Goal: Task Accomplishment & Management: Use online tool/utility

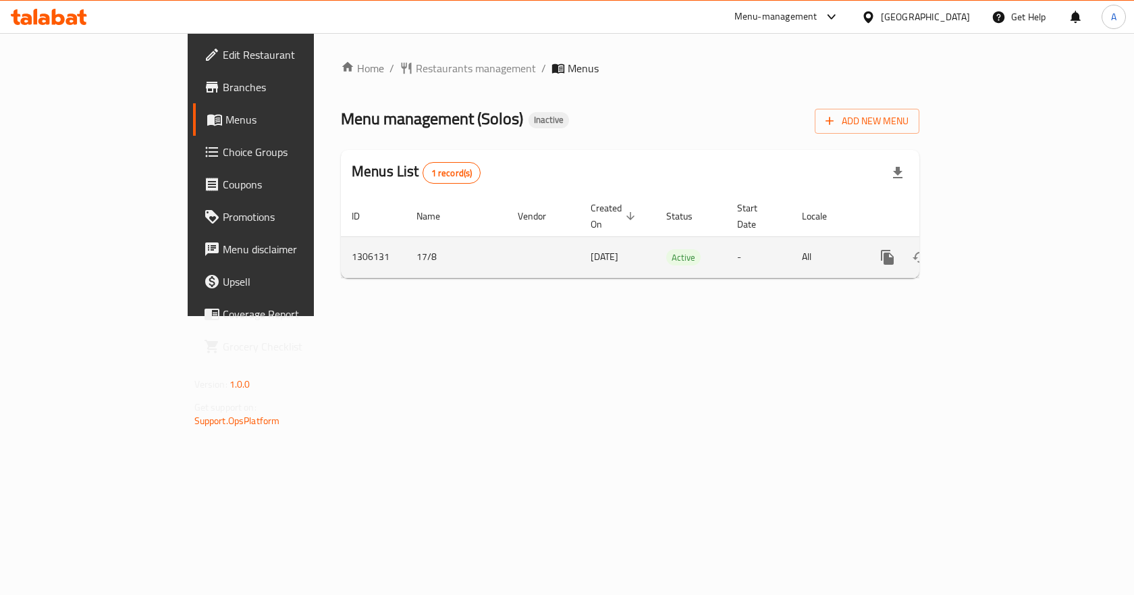
click at [1001, 241] on link "enhanced table" at bounding box center [984, 257] width 32 height 32
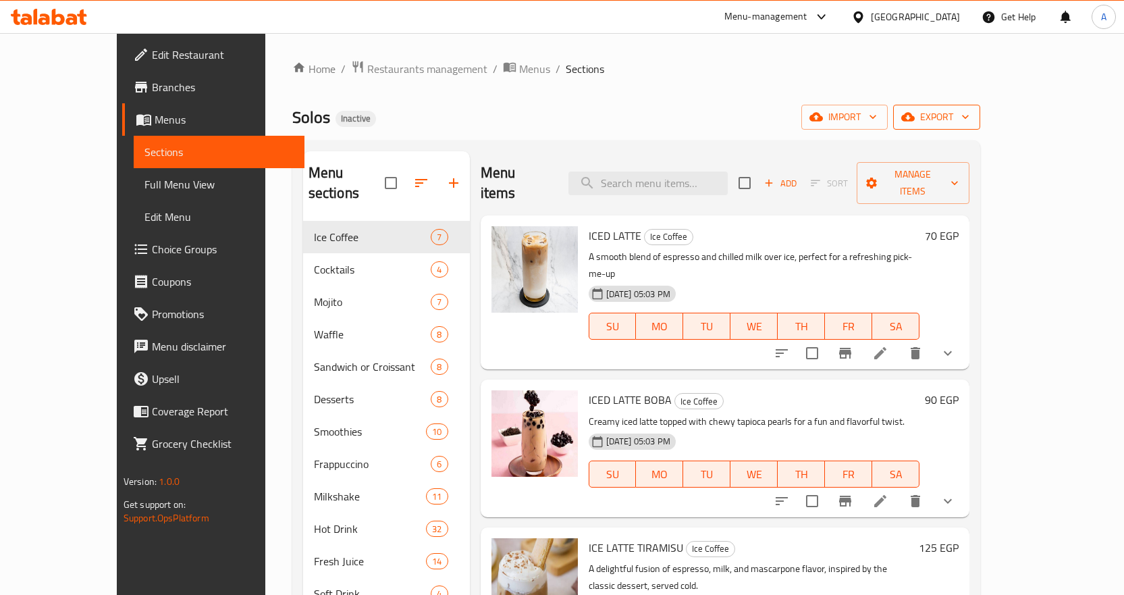
click at [972, 115] on icon "button" at bounding box center [964, 116] width 13 height 13
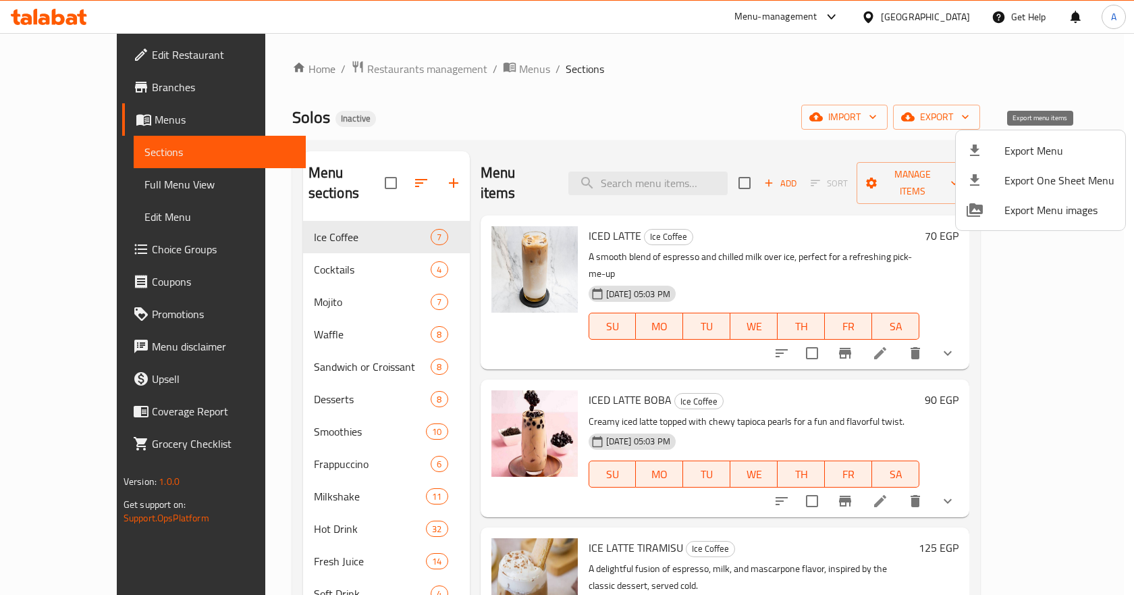
click at [1020, 148] on span "Export Menu" at bounding box center [1059, 150] width 110 height 16
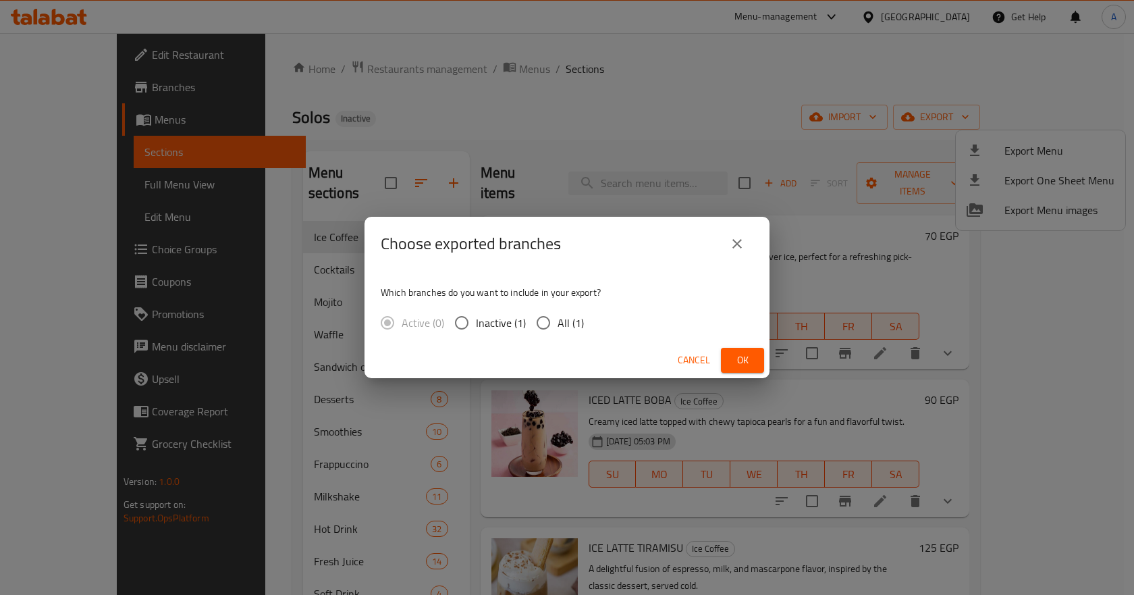
click at [580, 319] on span "All (1)" at bounding box center [570, 322] width 26 height 16
click at [557, 319] on input "All (1)" at bounding box center [543, 322] width 28 height 28
radio input "true"
click at [739, 354] on span "Ok" at bounding box center [743, 360] width 22 height 17
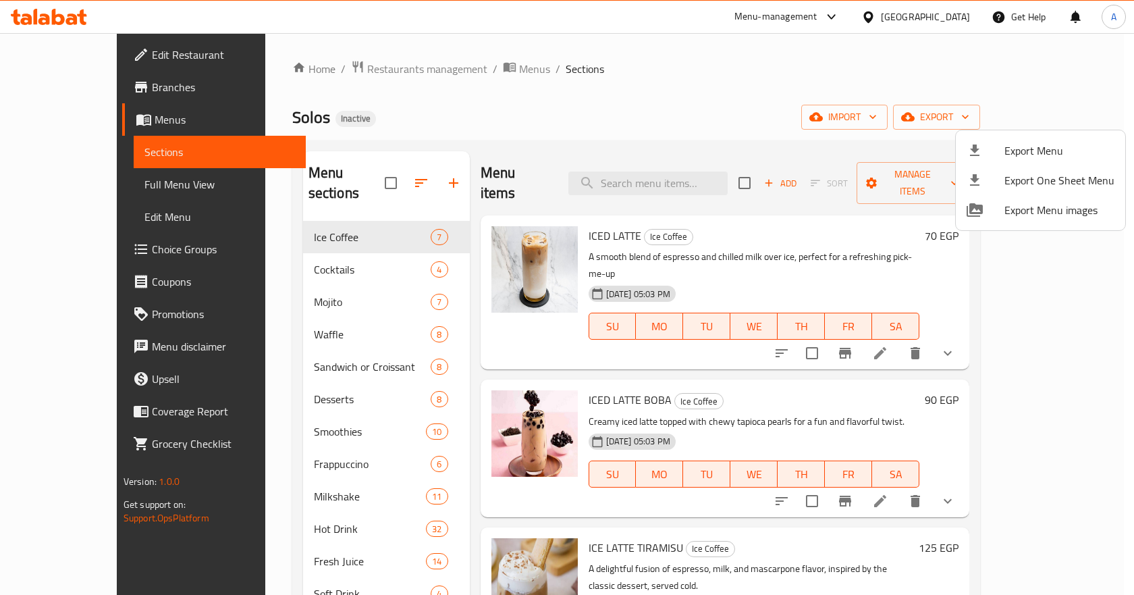
drag, startPoint x: 623, startPoint y: 13, endPoint x: 956, endPoint y: 45, distance: 334.9
click at [964, 76] on div at bounding box center [567, 297] width 1134 height 595
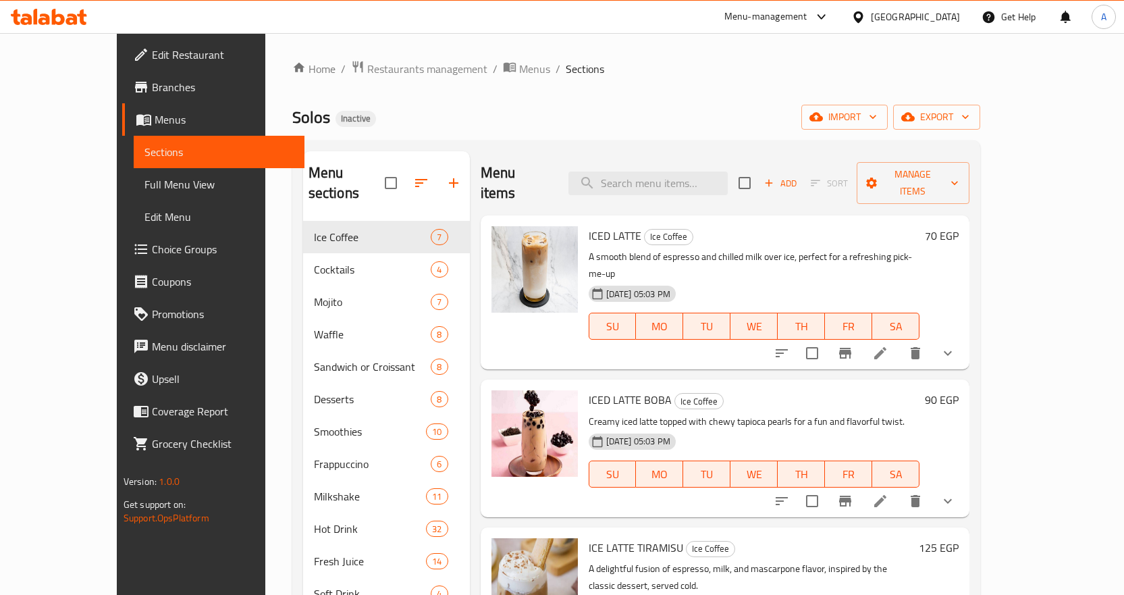
click at [865, 15] on icon at bounding box center [858, 17] width 14 height 14
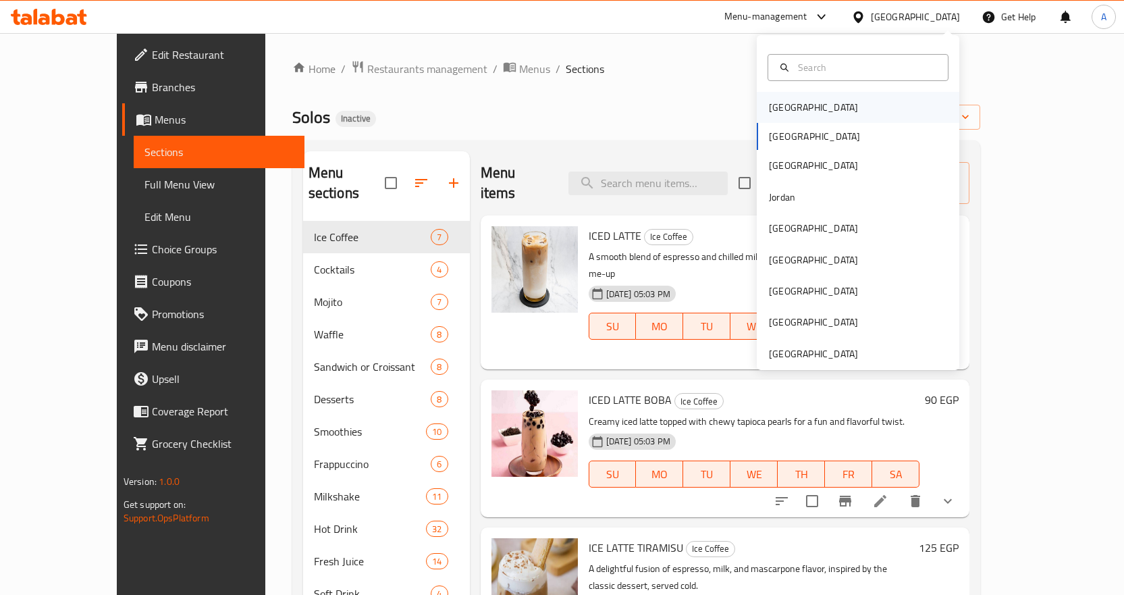
click at [781, 108] on div "[GEOGRAPHIC_DATA]" at bounding box center [813, 107] width 89 height 15
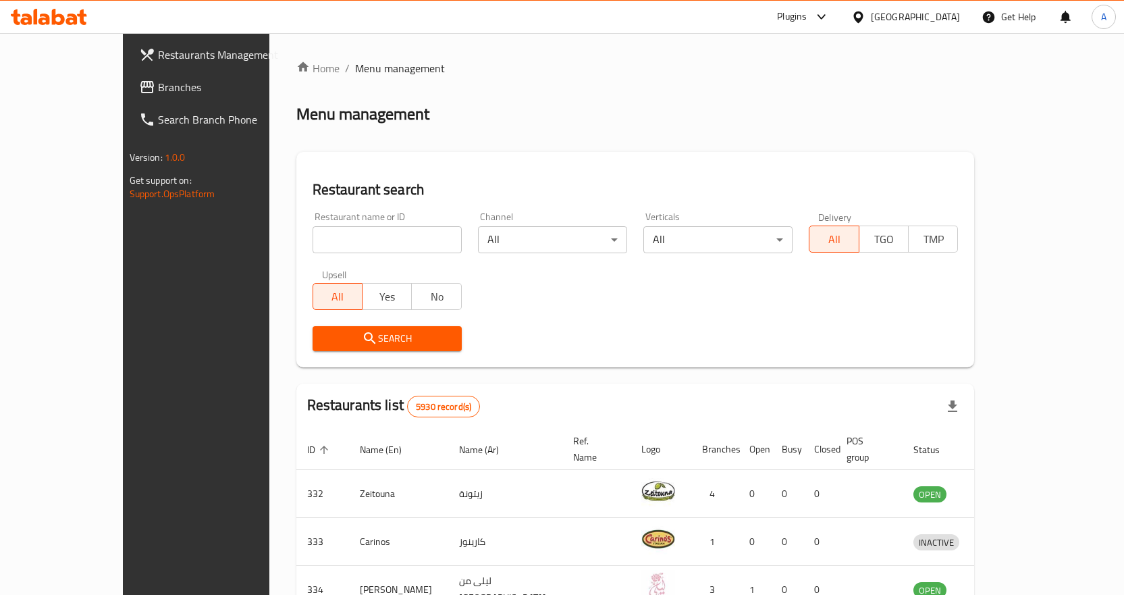
click at [177, 103] on link "Search Branch Phone" at bounding box center [219, 119] width 182 height 32
